Goal: Transaction & Acquisition: Purchase product/service

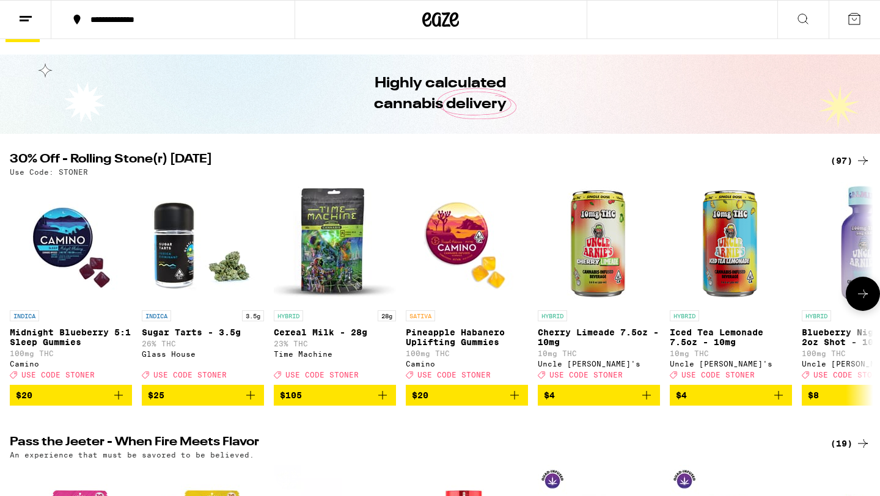
scroll to position [28, 0]
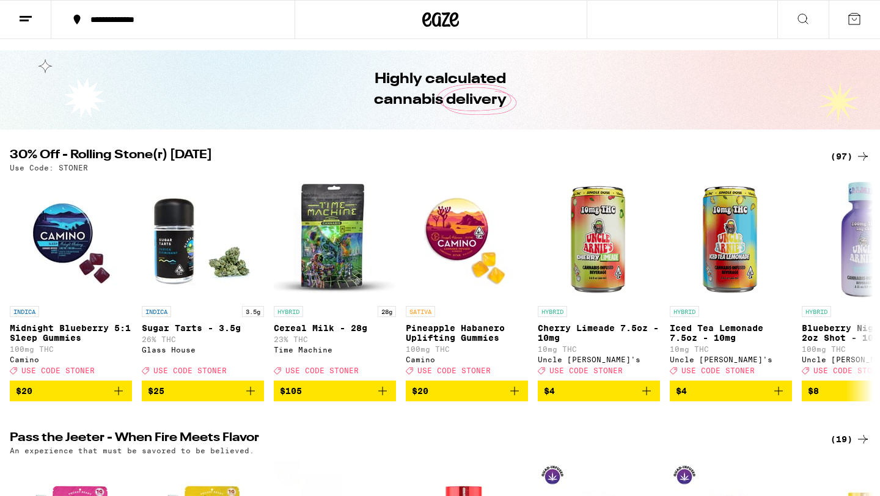
click at [866, 158] on icon at bounding box center [862, 156] width 15 height 15
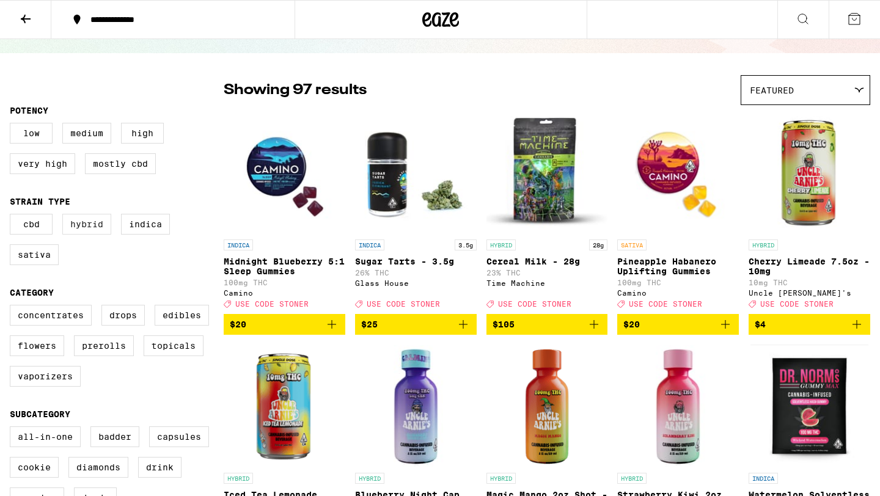
scroll to position [69, 0]
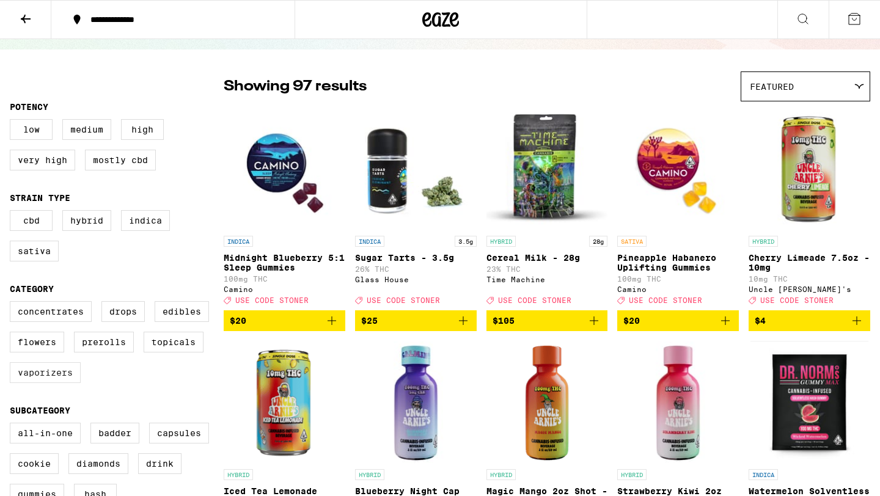
click at [47, 383] on label "Vaporizers" at bounding box center [45, 372] width 71 height 21
click at [13, 304] on input "Vaporizers" at bounding box center [12, 303] width 1 height 1
checkbox input "true"
